Goal: Task Accomplishment & Management: Manage account settings

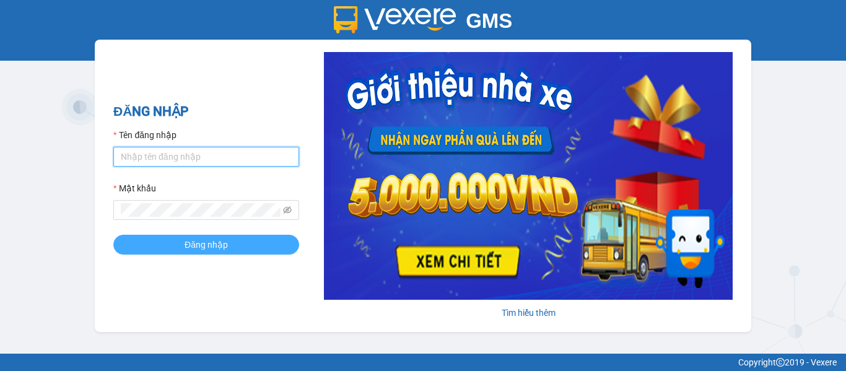
type input "maiptx.petrobp"
click at [236, 238] on button "Đăng nhập" at bounding box center [206, 245] width 186 height 20
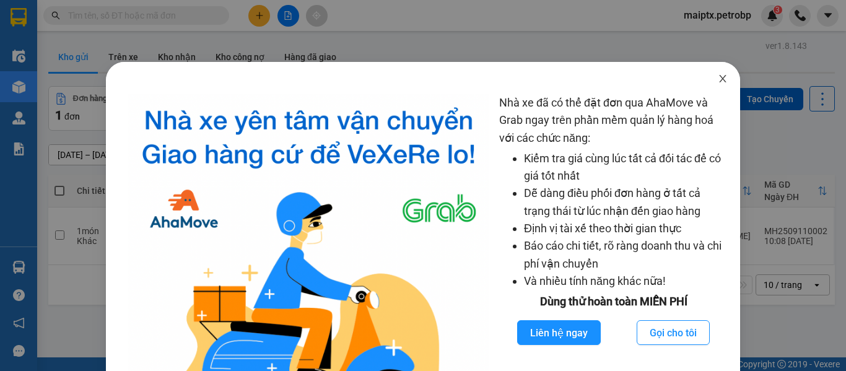
click at [719, 79] on icon "close" at bounding box center [722, 78] width 7 height 7
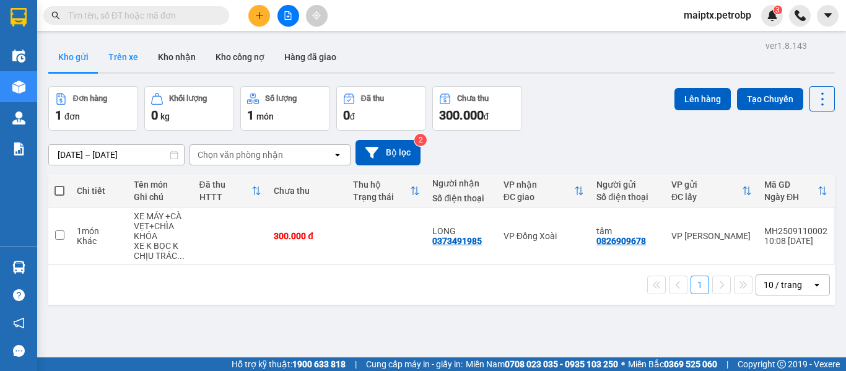
click at [120, 55] on button "Trên xe" at bounding box center [123, 57] width 50 height 30
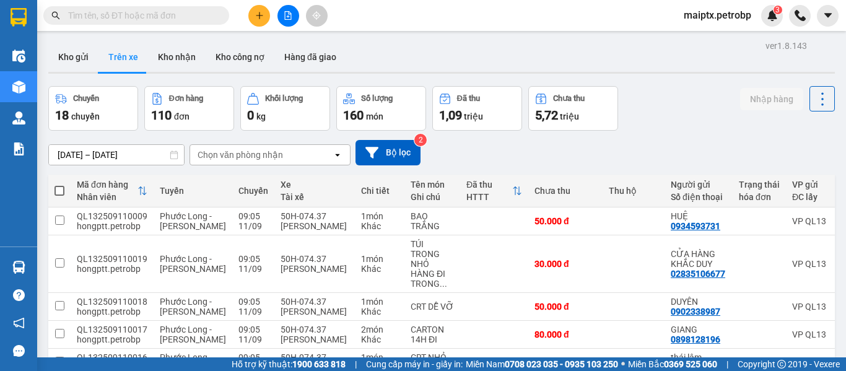
click at [83, 151] on div "ver 1.8.143 Kho gửi Trên xe Kho nhận Kho công nợ Hàng đã giao Chuyến 18 chuyến …" at bounding box center [441, 323] width 796 height 573
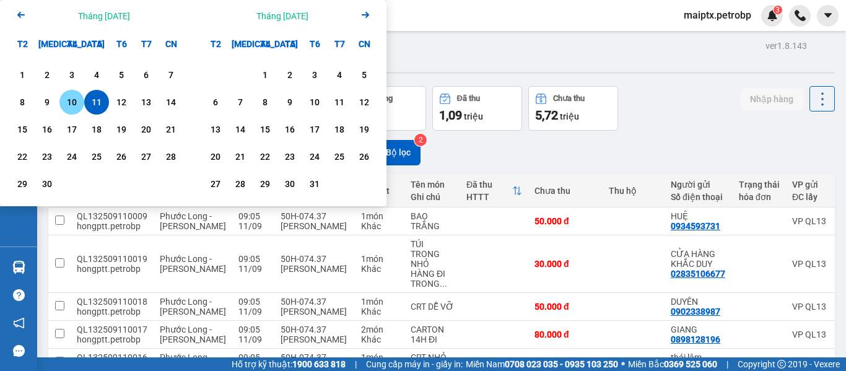
click at [76, 105] on div "10" at bounding box center [71, 102] width 17 height 15
click at [95, 106] on div "11" at bounding box center [96, 102] width 17 height 15
type input "[DATE] – [DATE]"
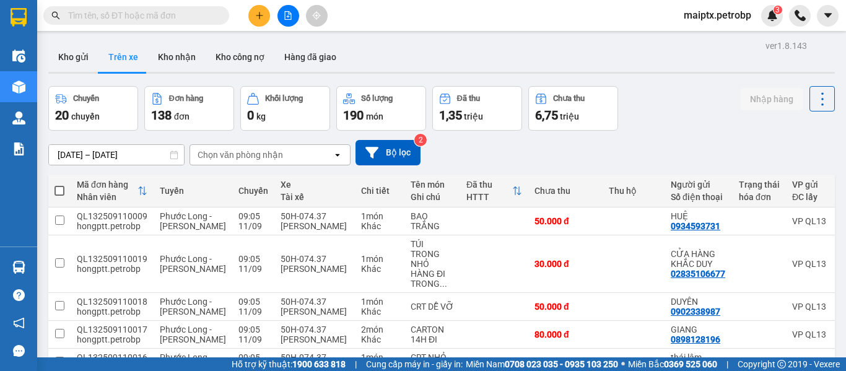
click at [219, 154] on div "Chọn văn phòng nhận" at bounding box center [239, 155] width 85 height 12
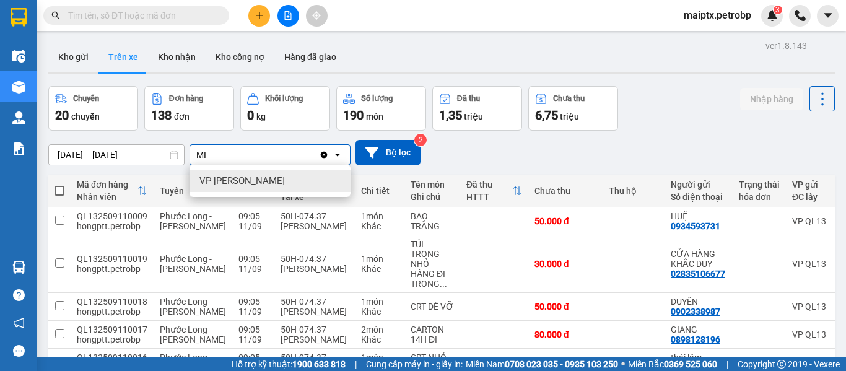
type input "MI"
click at [210, 173] on div "VP [PERSON_NAME]" at bounding box center [269, 181] width 161 height 22
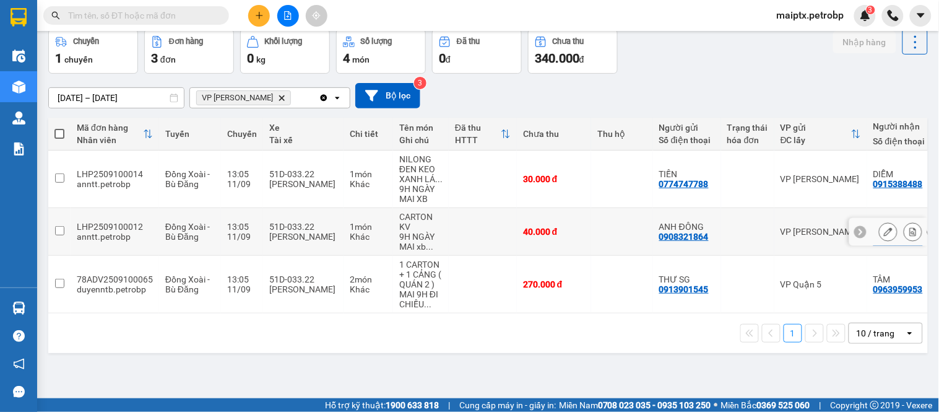
scroll to position [57, 0]
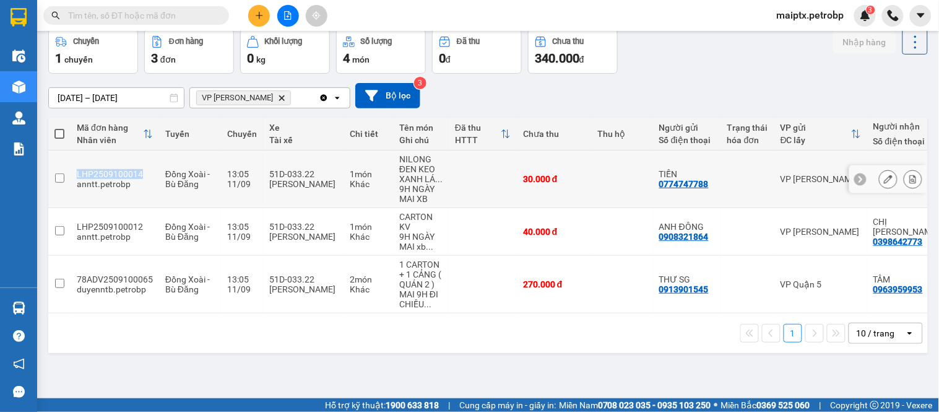
drag, startPoint x: 149, startPoint y: 172, endPoint x: 77, endPoint y: 173, distance: 72.4
click at [77, 173] on div "LHP2509100014" at bounding box center [115, 174] width 76 height 10
checkbox input "true"
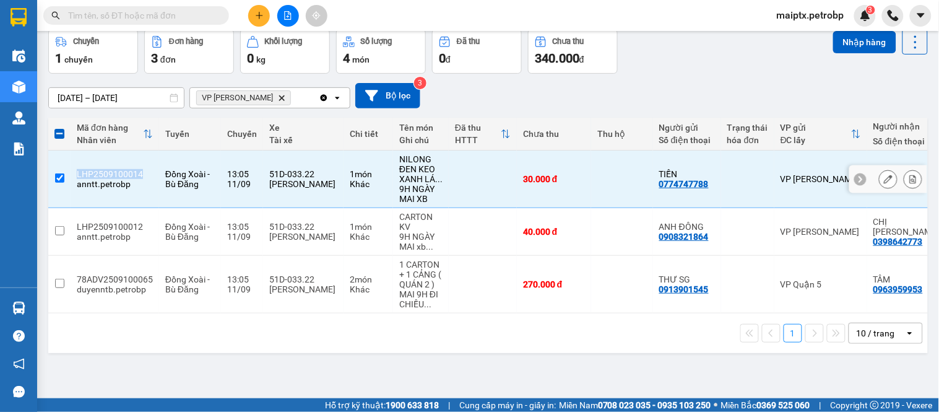
copy div "LHP2509100014"
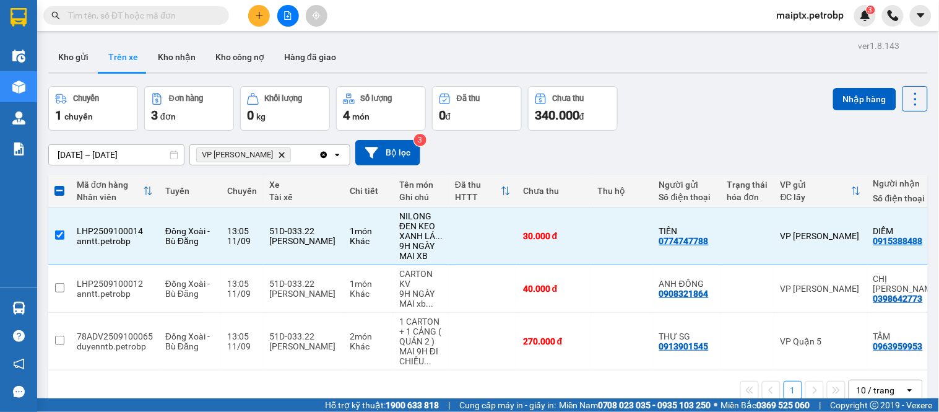
click at [119, 10] on input "text" at bounding box center [141, 16] width 146 height 14
paste input "LHP2509100014"
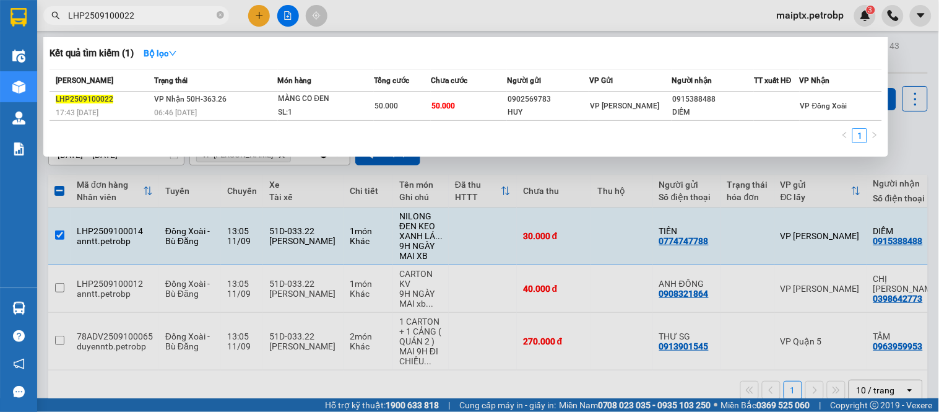
type input "LHP2509100022"
click at [302, 90] on th "Món hàng" at bounding box center [326, 81] width 97 height 22
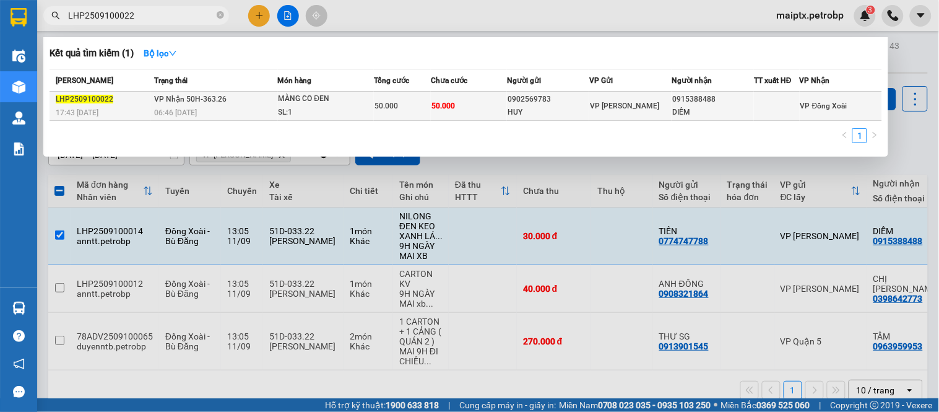
click at [302, 96] on div "MÀNG CO ĐEN" at bounding box center [325, 99] width 93 height 14
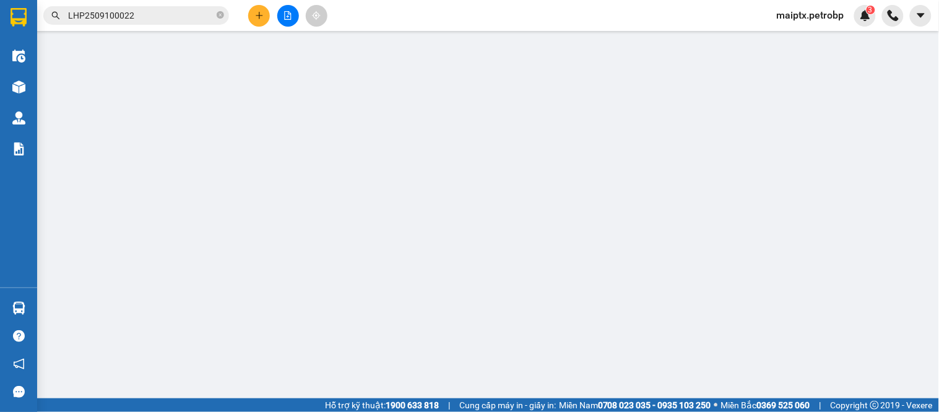
type input "0902569783"
type input "HUY"
type input "0915388488"
type input "DIỄM"
type input "50.000"
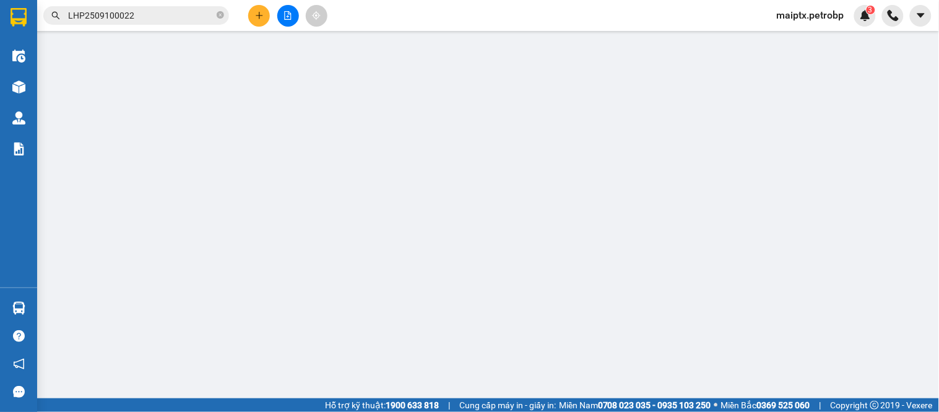
type input "50.000"
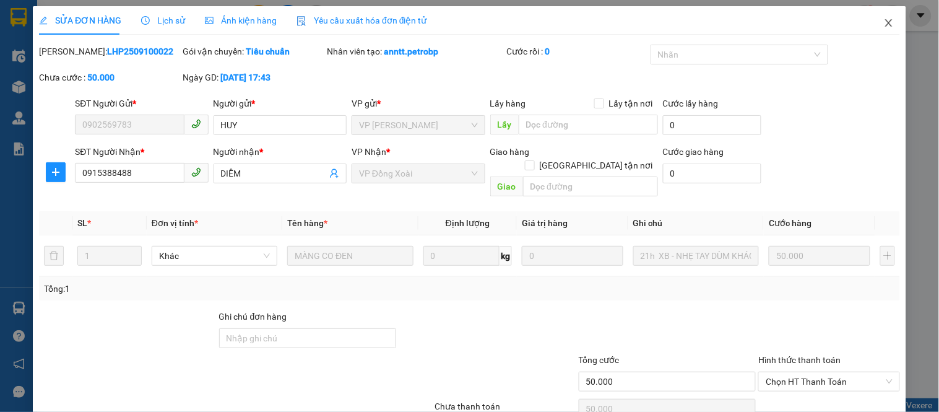
click at [845, 22] on icon "close" at bounding box center [888, 22] width 7 height 7
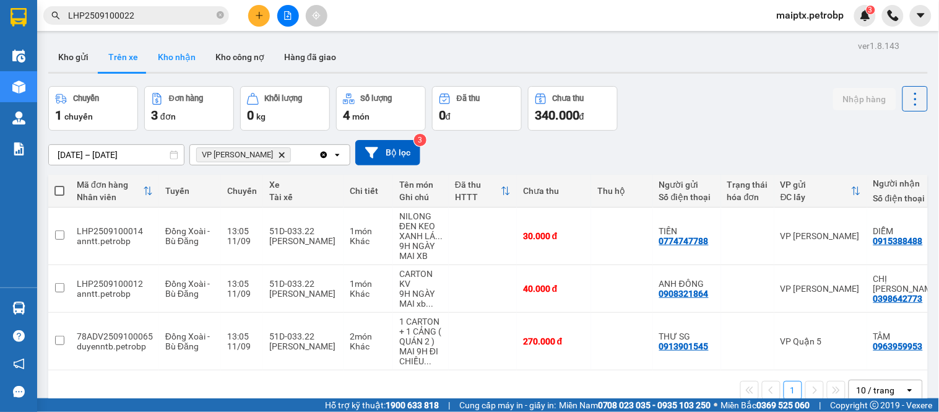
click at [181, 48] on button "Kho nhận" at bounding box center [177, 57] width 58 height 30
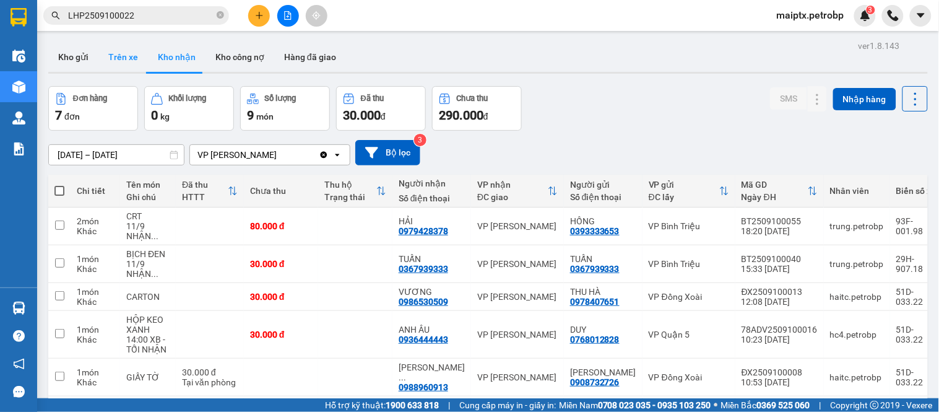
click at [128, 66] on button "Trên xe" at bounding box center [123, 57] width 50 height 30
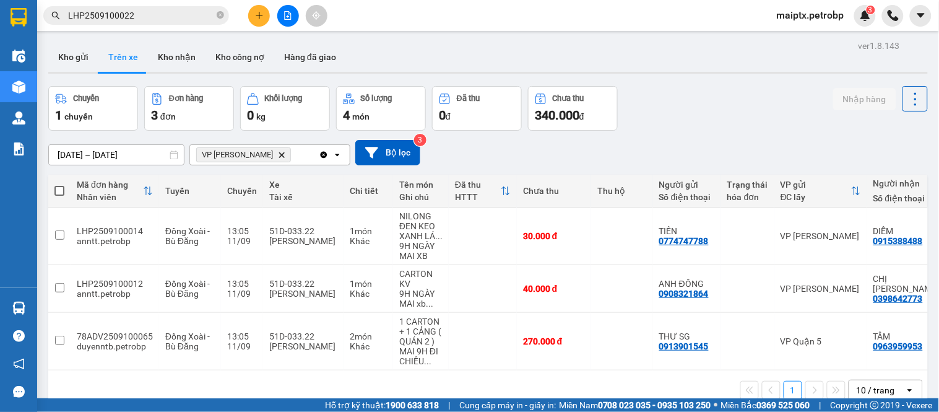
click at [131, 62] on button "Trên xe" at bounding box center [123, 57] width 50 height 30
click at [167, 59] on button "Kho nhận" at bounding box center [177, 57] width 58 height 30
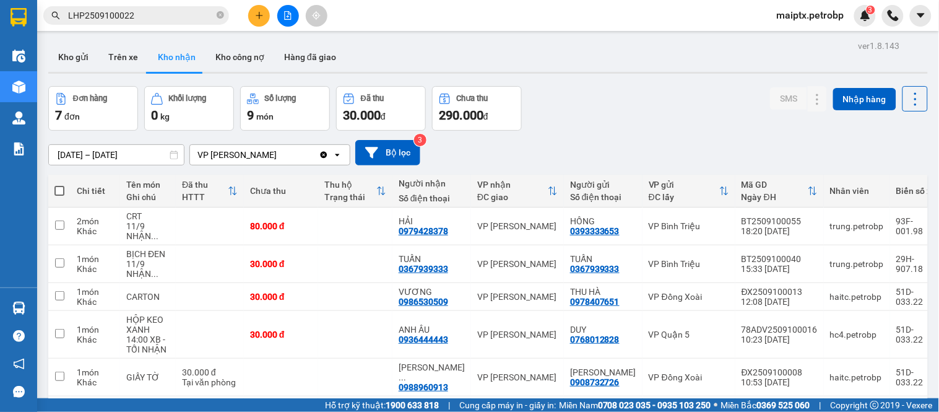
click at [125, 153] on input "[DATE] – [DATE]" at bounding box center [116, 155] width 135 height 20
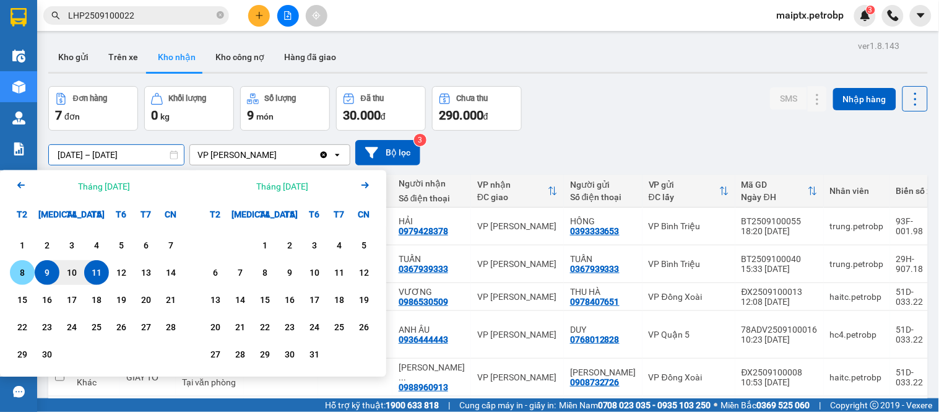
click at [23, 269] on div "8" at bounding box center [22, 272] width 17 height 15
click at [104, 277] on div "11" at bounding box center [96, 272] width 17 height 15
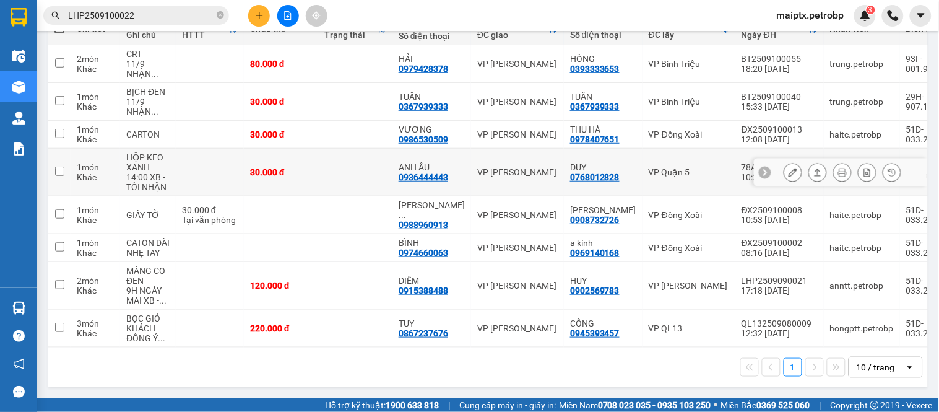
scroll to position [108, 0]
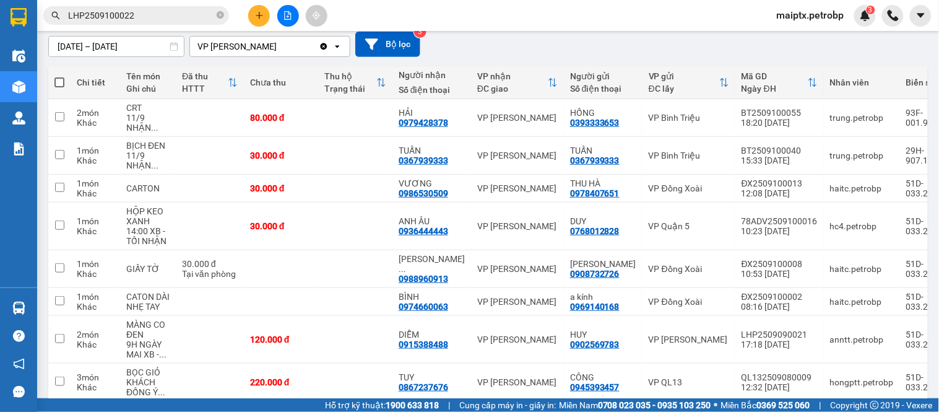
click at [126, 44] on input "[DATE] – [DATE]" at bounding box center [116, 47] width 135 height 20
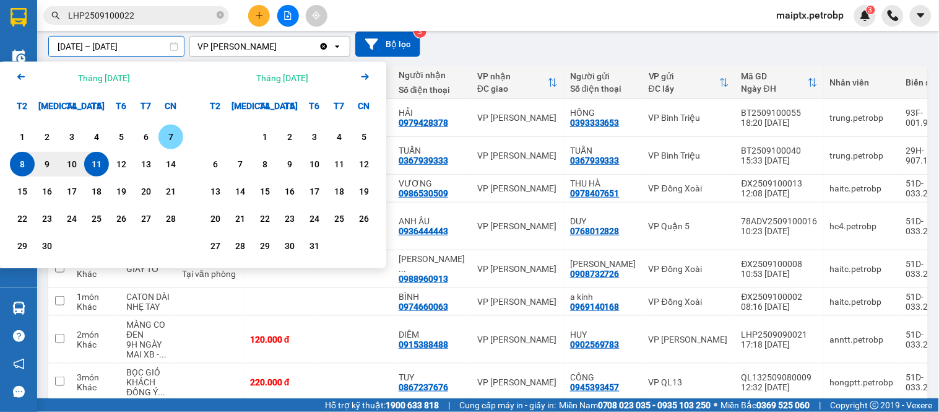
click at [165, 132] on div "7" at bounding box center [170, 136] width 17 height 15
click at [90, 169] on div "11" at bounding box center [96, 164] width 17 height 15
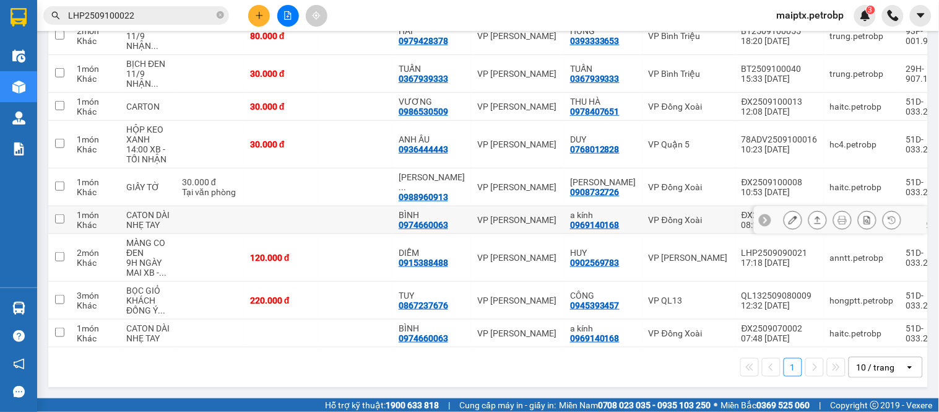
scroll to position [77, 0]
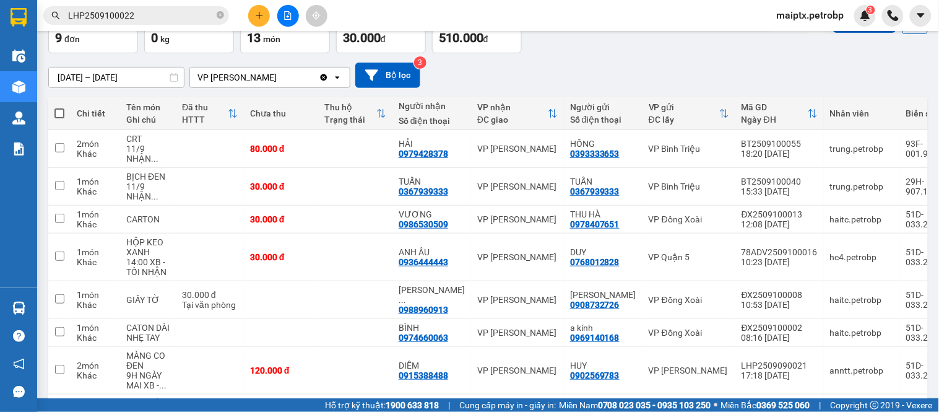
click at [82, 82] on input "[DATE] – [DATE]" at bounding box center [116, 77] width 135 height 20
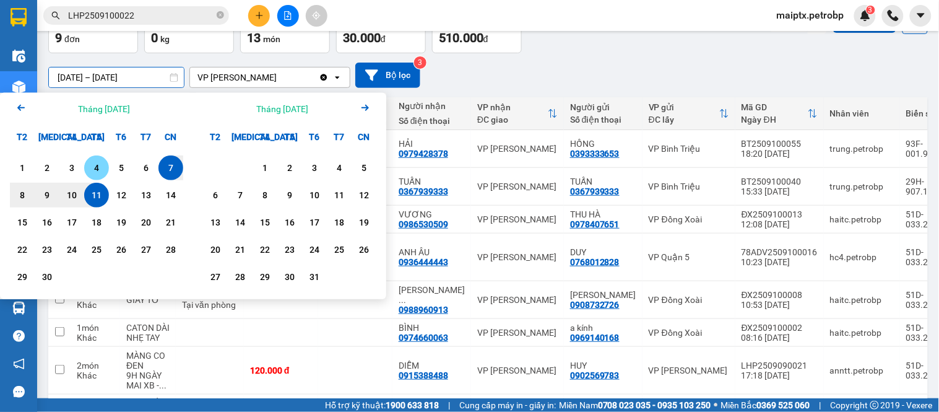
click at [88, 168] on div "4" at bounding box center [96, 167] width 17 height 15
click at [95, 202] on div "11" at bounding box center [96, 195] width 25 height 25
type input "[DATE] – [DATE]"
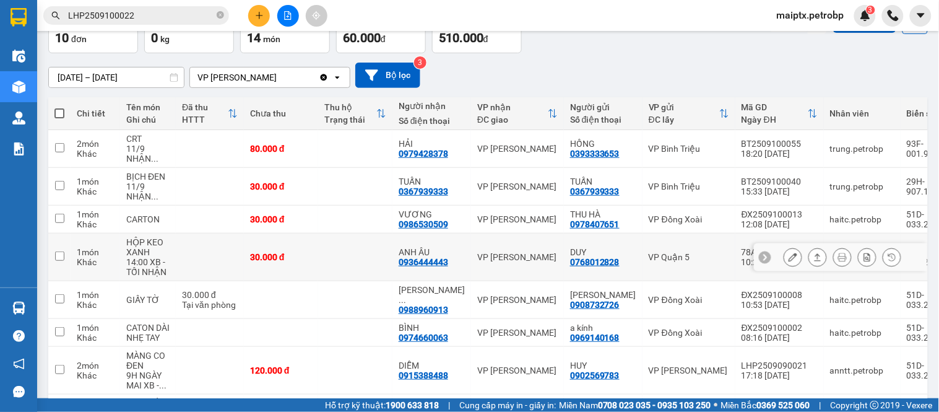
scroll to position [243, 0]
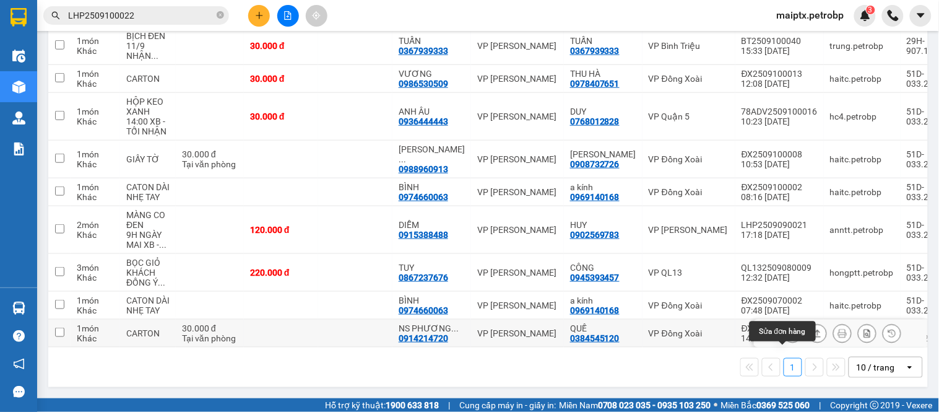
click at [789, 329] on icon at bounding box center [793, 333] width 9 height 9
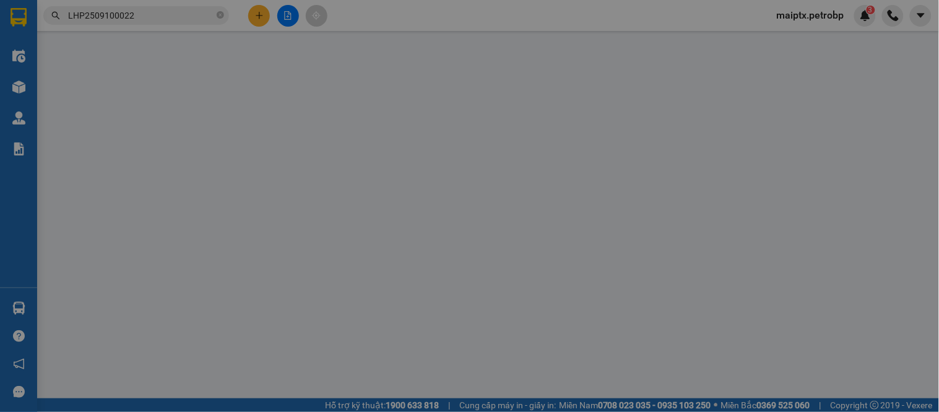
type input "0384545120"
type input "QUẾ"
type input "0914214720"
type input "NS PHƯƠNG TRÚC"
type input "30.000"
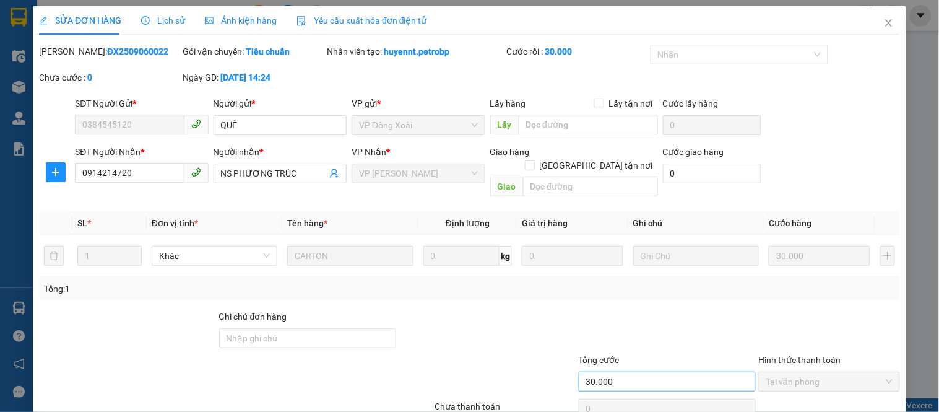
scroll to position [48, 0]
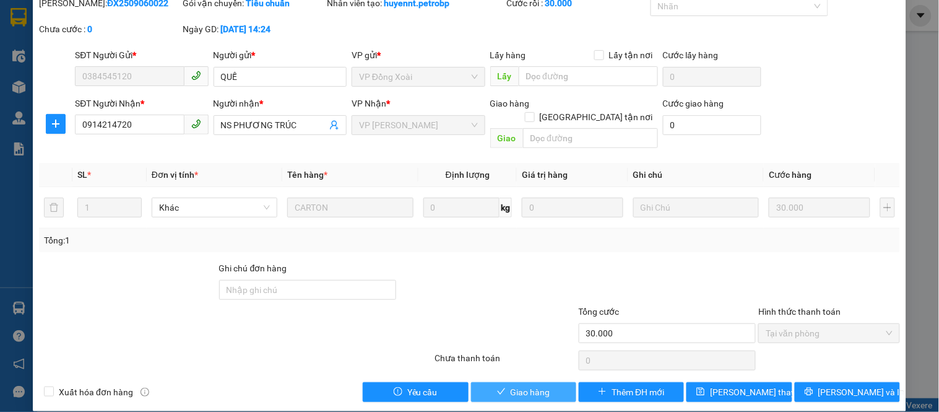
click at [511, 370] on span "Giao hàng" at bounding box center [531, 392] width 40 height 14
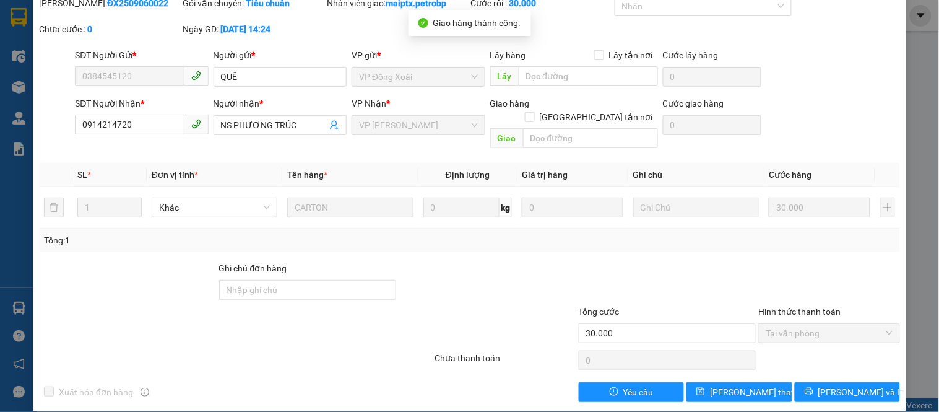
scroll to position [0, 0]
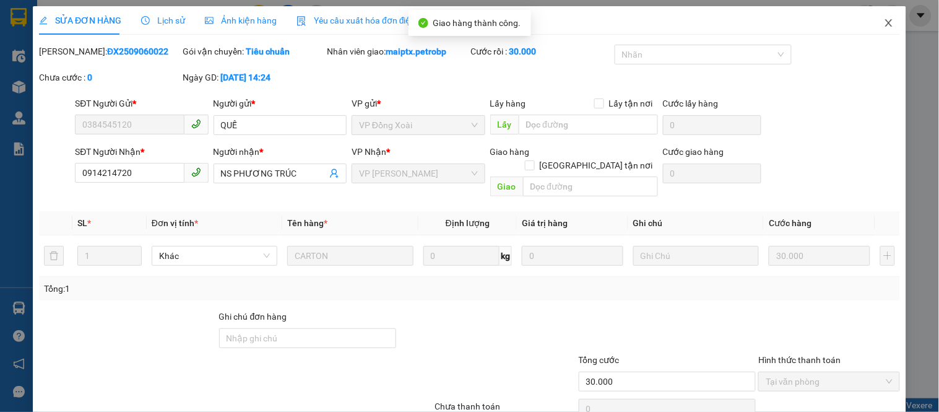
click at [845, 26] on icon "close" at bounding box center [889, 23] width 10 height 10
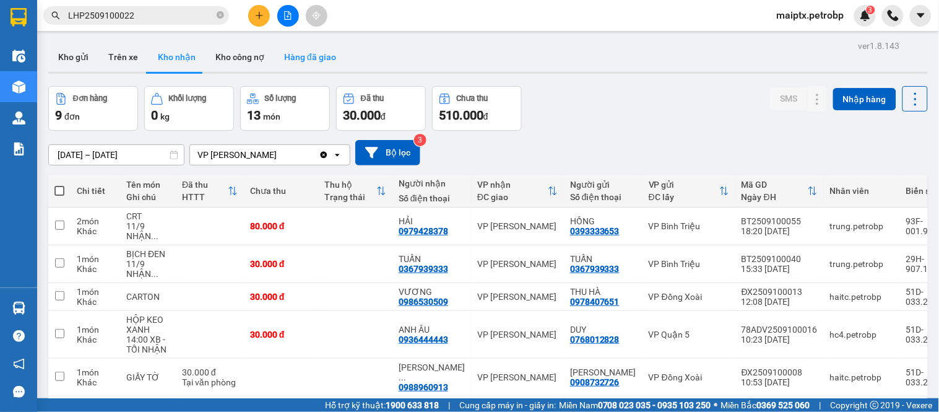
click at [287, 61] on button "Hàng đã giao" at bounding box center [310, 57] width 72 height 30
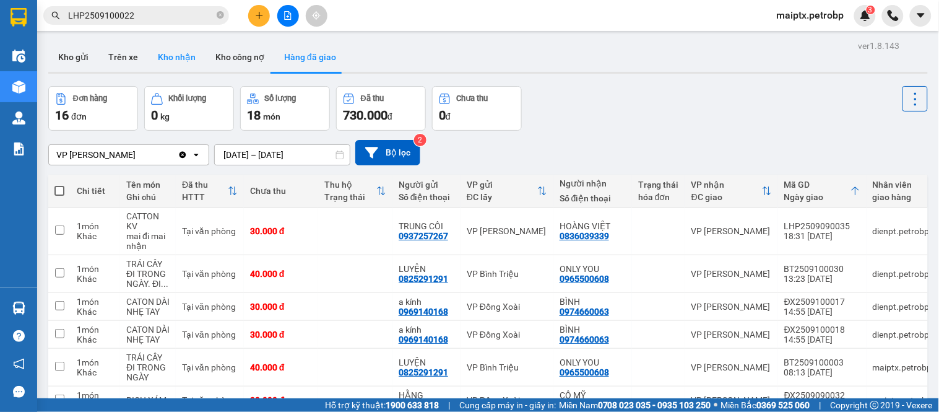
click at [186, 53] on button "Kho nhận" at bounding box center [177, 57] width 58 height 30
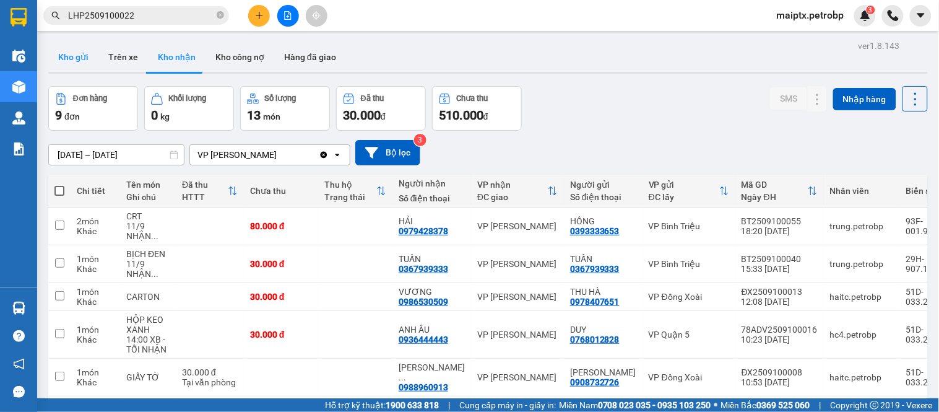
click at [82, 53] on button "Kho gửi" at bounding box center [73, 57] width 50 height 30
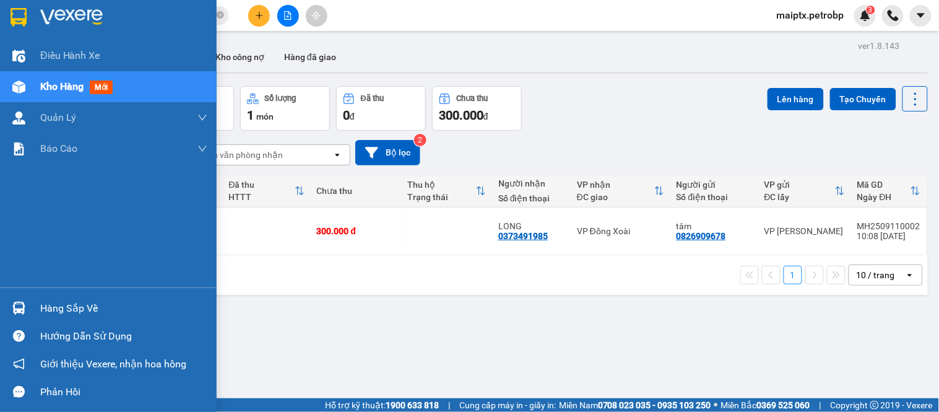
click at [25, 298] on div at bounding box center [19, 308] width 22 height 22
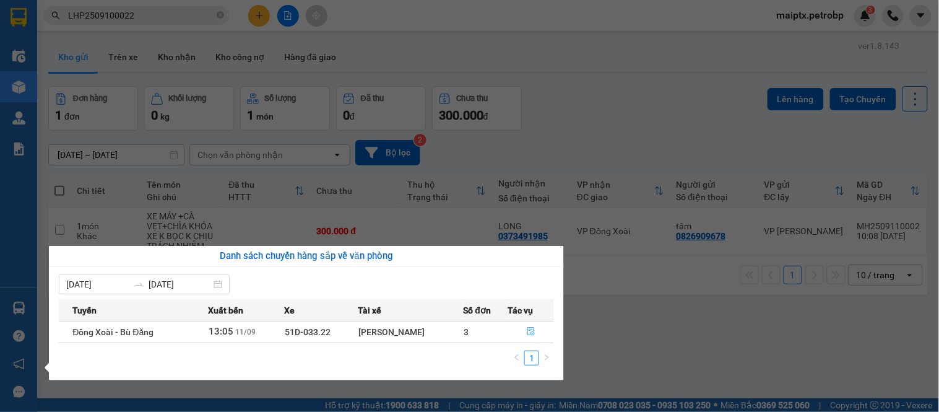
click at [529, 332] on icon "file-done" at bounding box center [531, 331] width 9 height 9
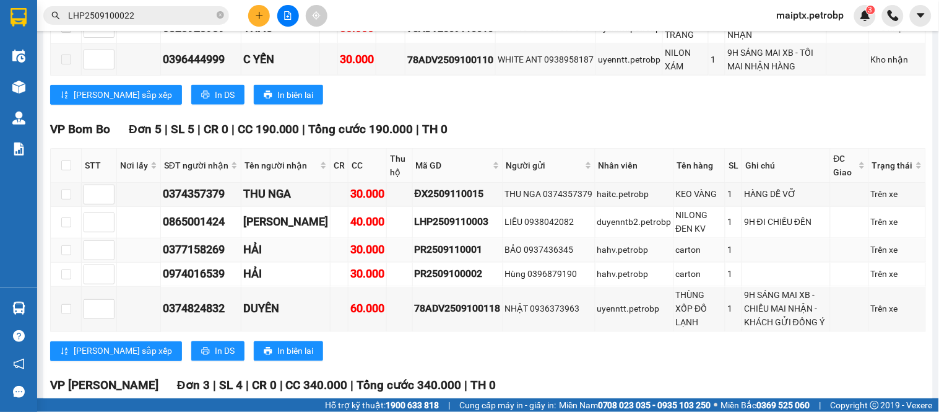
scroll to position [678, 0]
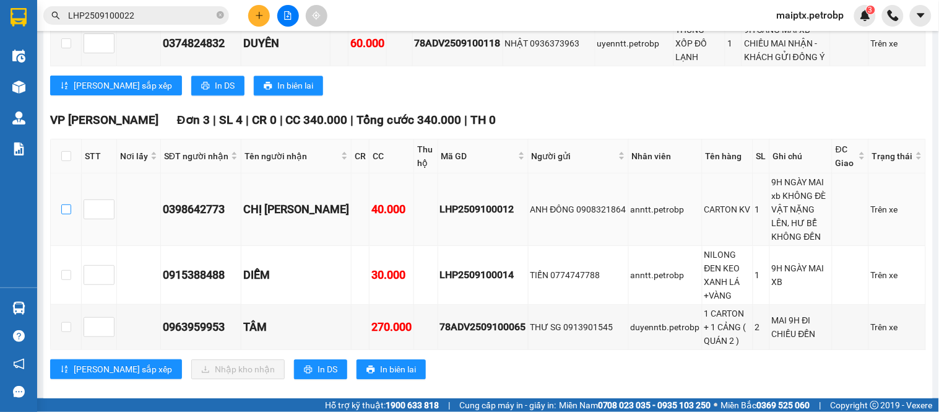
click at [63, 214] on input "checkbox" at bounding box center [66, 209] width 10 height 10
checkbox input "true"
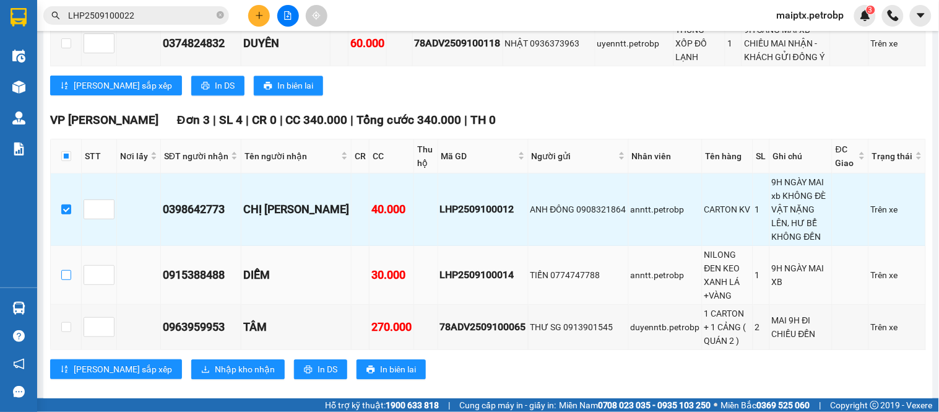
click at [65, 270] on input "checkbox" at bounding box center [66, 275] width 10 height 10
checkbox input "true"
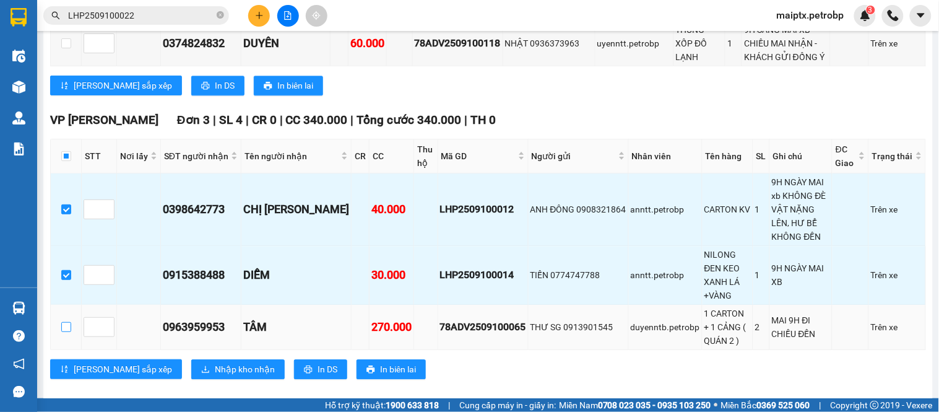
click at [65, 322] on input "checkbox" at bounding box center [66, 327] width 10 height 10
checkbox input "true"
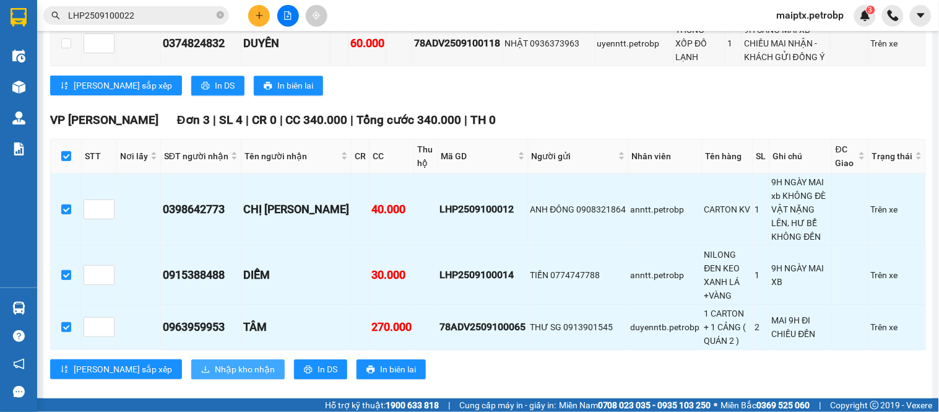
click at [215, 362] on span "Nhập kho nhận" at bounding box center [245, 369] width 60 height 14
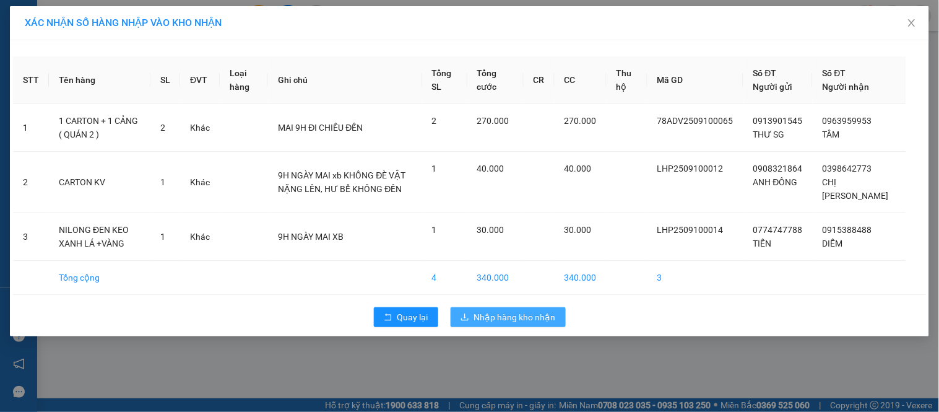
click at [490, 311] on span "Nhập hàng kho nhận" at bounding box center [515, 317] width 82 height 14
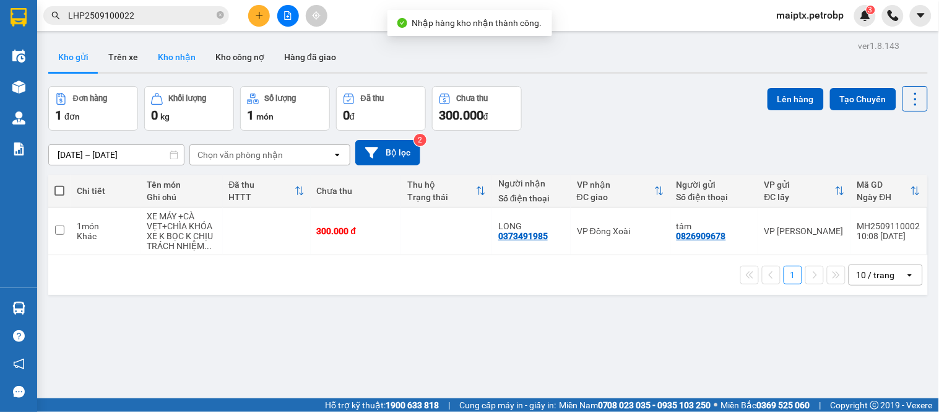
click at [175, 57] on button "Kho nhận" at bounding box center [177, 57] width 58 height 30
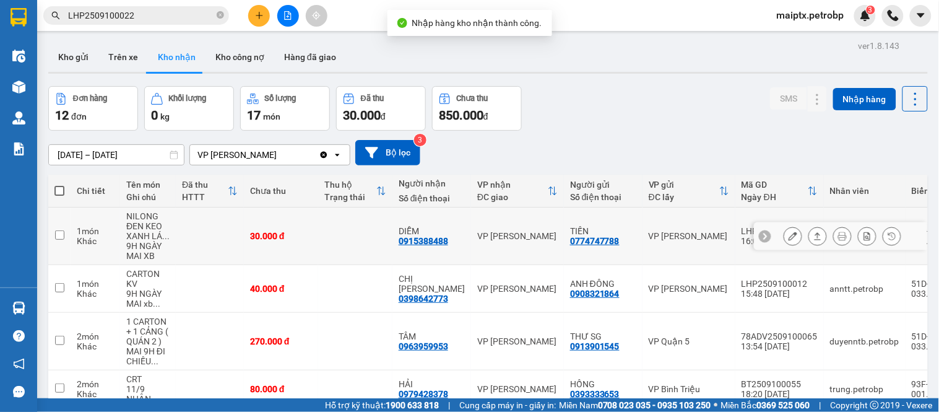
scroll to position [137, 0]
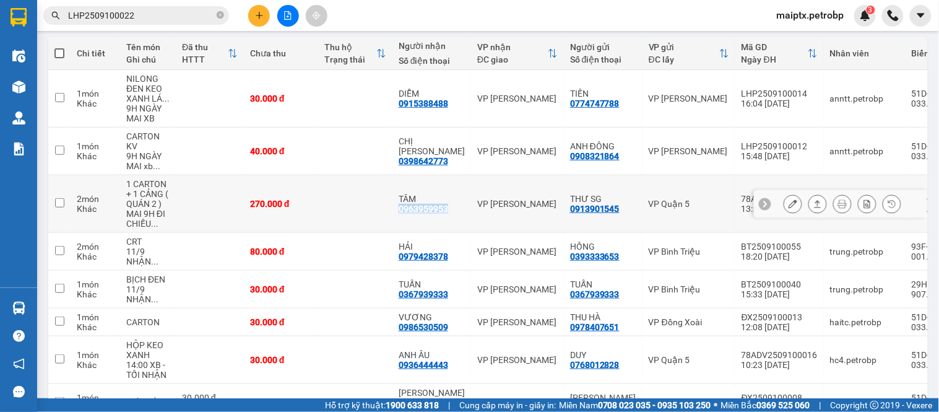
drag, startPoint x: 460, startPoint y: 206, endPoint x: 399, endPoint y: 214, distance: 61.1
click at [399, 214] on tr "2 món Khác 1 CARTON + 1 CẢNG ( QUÁN 2 ) MAI 9H ĐI CHIỀU ... 270.000 đ TÂM 09639…" at bounding box center [503, 204] width 911 height 58
checkbox input "true"
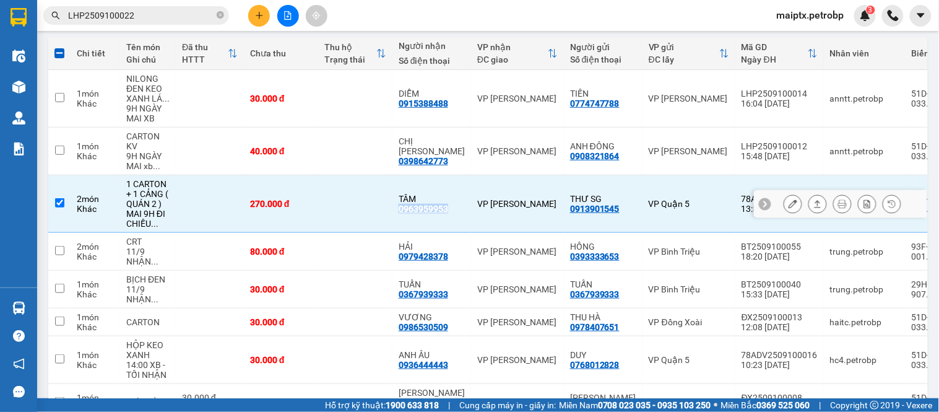
copy div "0963959953"
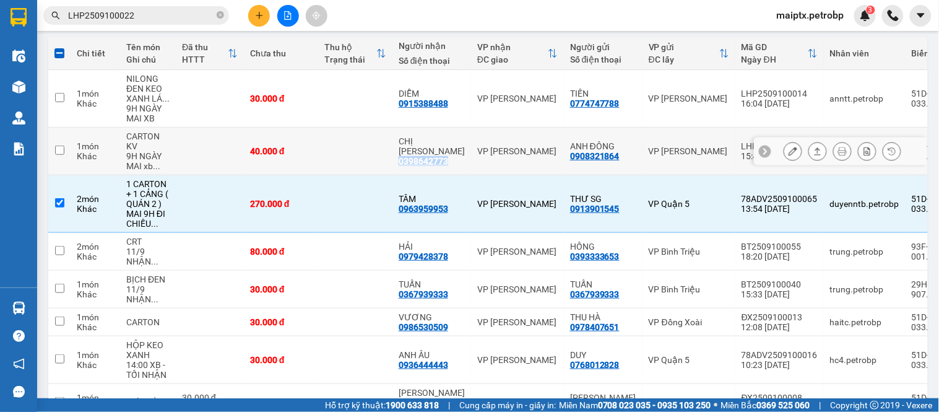
drag, startPoint x: 443, startPoint y: 153, endPoint x: 395, endPoint y: 158, distance: 48.6
click at [395, 158] on td "CHỊ THẢO 0398642773" at bounding box center [431, 152] width 79 height 48
checkbox input "true"
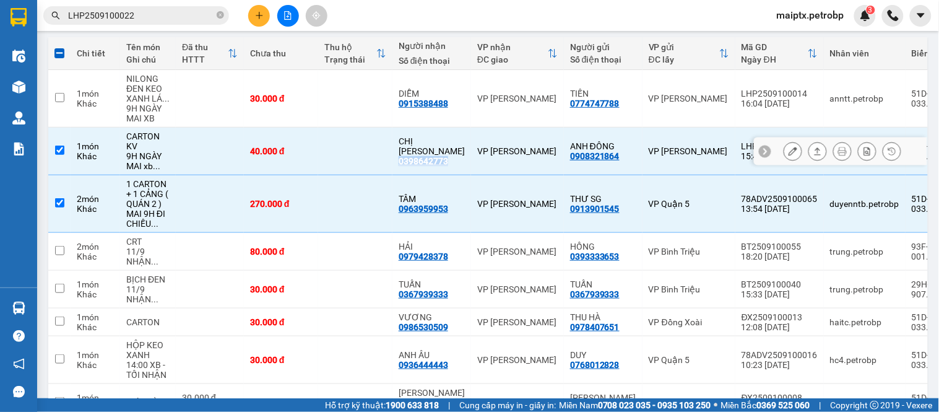
copy div "0398642773"
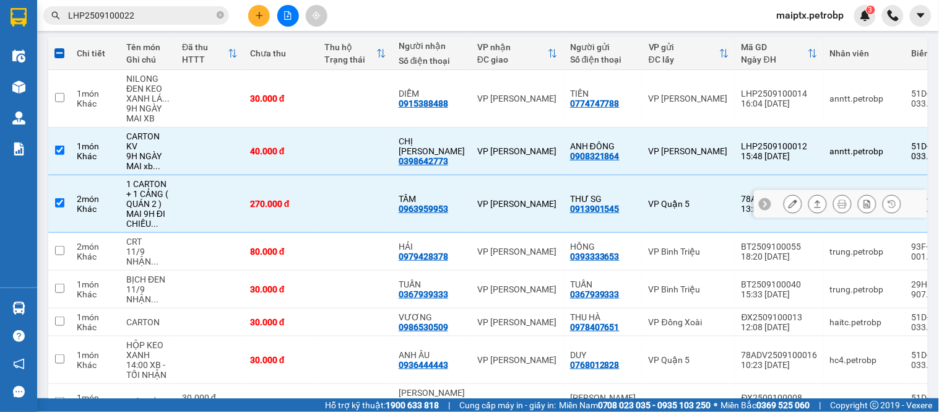
click at [212, 207] on td at bounding box center [210, 204] width 68 height 58
checkbox input "false"
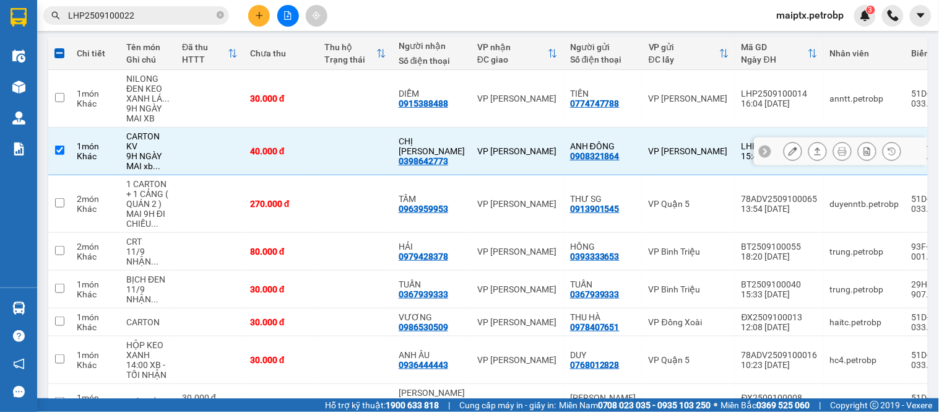
click at [217, 162] on td at bounding box center [210, 152] width 68 height 48
checkbox input "false"
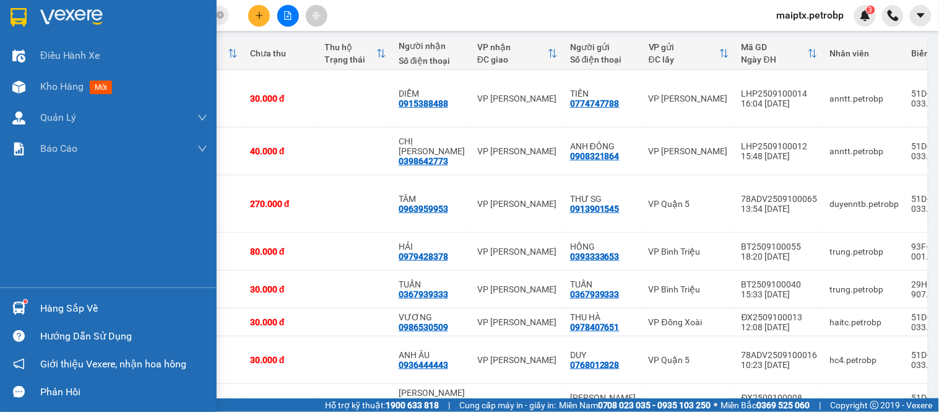
click at [16, 301] on img at bounding box center [18, 307] width 13 height 13
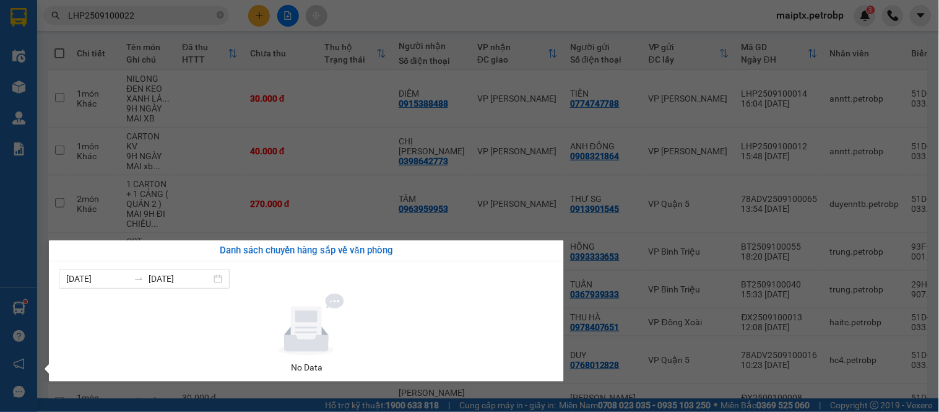
click at [208, 229] on section "Kết quả tìm kiếm ( 1 ) Bộ lọc Mã ĐH Trạng thái Món hàng Tổng cước Chưa cước Ngư…" at bounding box center [469, 206] width 939 height 412
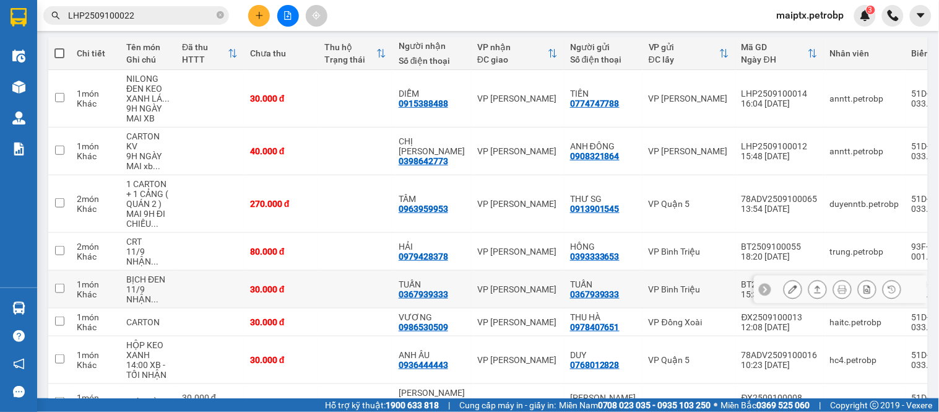
scroll to position [0, 0]
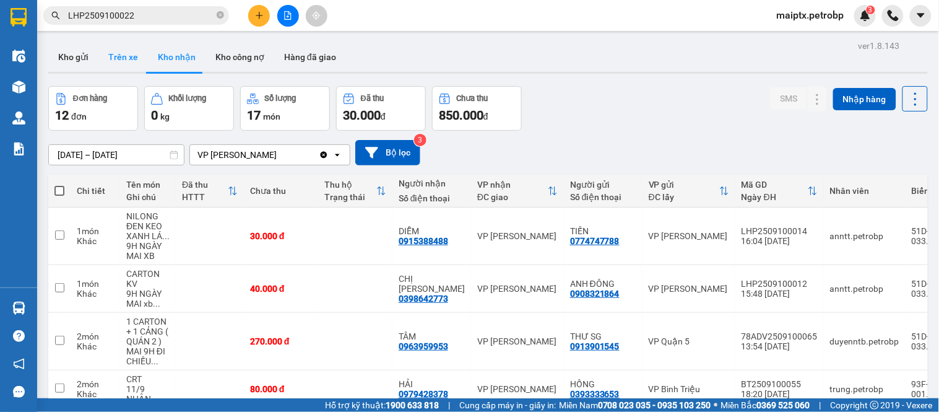
click at [121, 57] on button "Trên xe" at bounding box center [123, 57] width 50 height 30
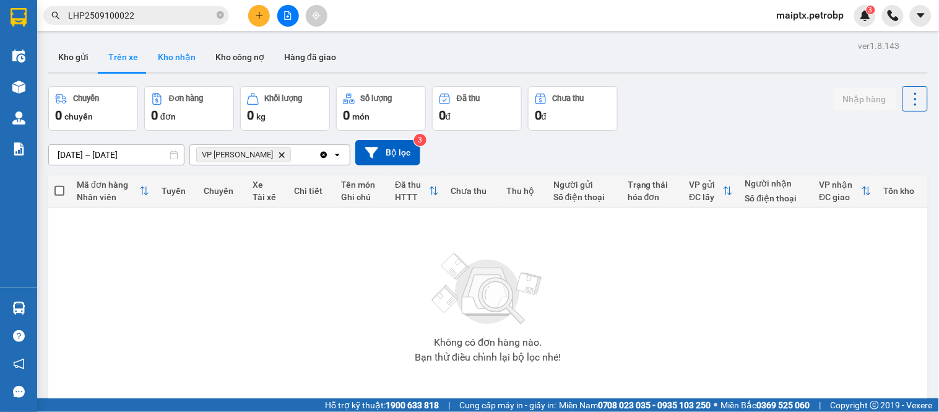
click at [174, 62] on button "Kho nhận" at bounding box center [177, 57] width 58 height 30
type input "[DATE] – [DATE]"
